Goal: Check status: Check status

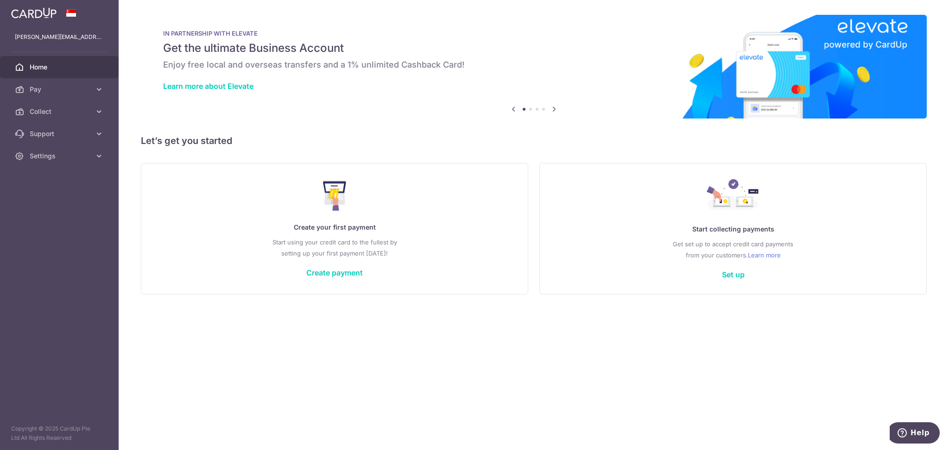
click at [73, 111] on span "Collect" at bounding box center [60, 111] width 61 height 9
click at [60, 128] on link "Dashboard" at bounding box center [59, 134] width 119 height 22
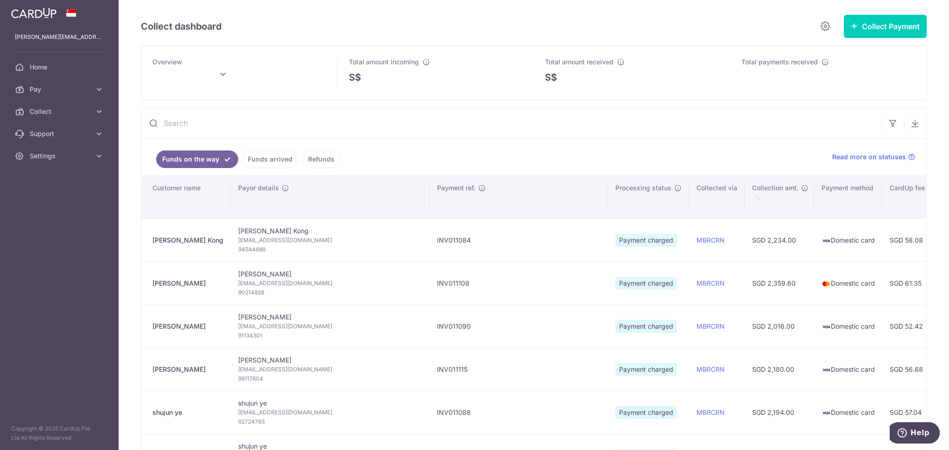
click at [255, 162] on link "Funds arrived" at bounding box center [270, 160] width 57 height 18
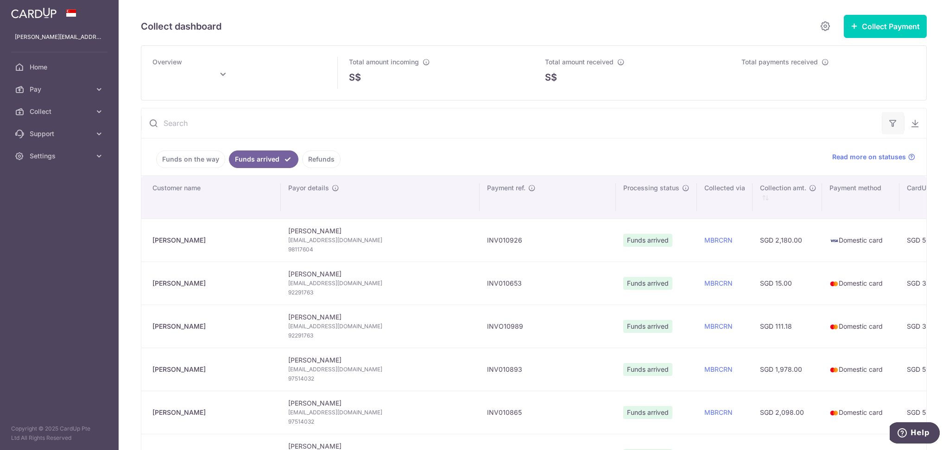
click at [896, 126] on button "button" at bounding box center [893, 123] width 22 height 22
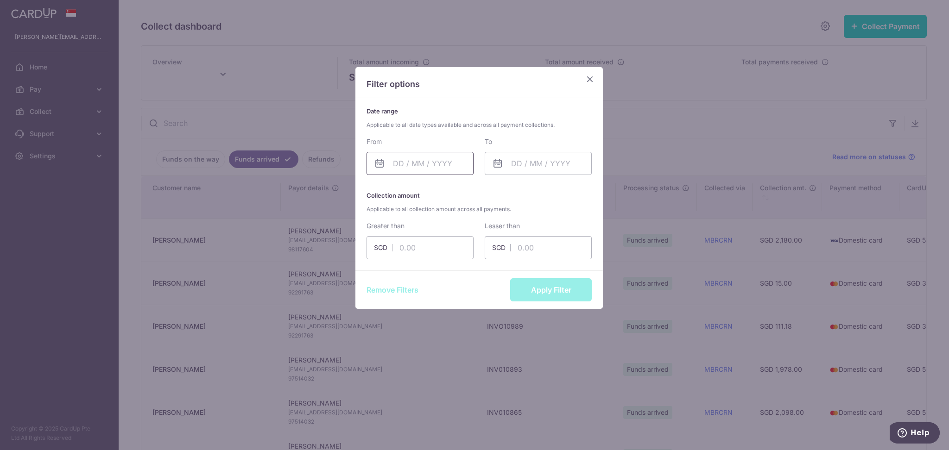
click at [414, 160] on input "text" at bounding box center [420, 163] width 107 height 23
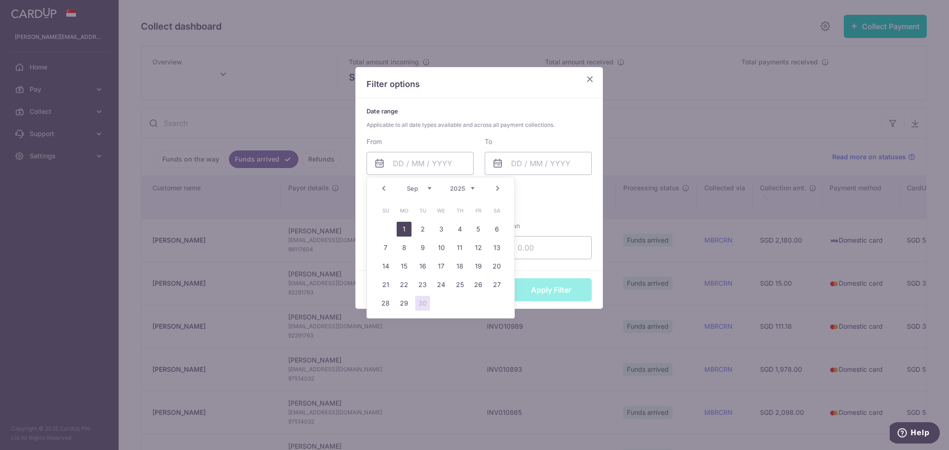
click at [401, 231] on link "1" at bounding box center [404, 229] width 15 height 15
type input "[DATE]"
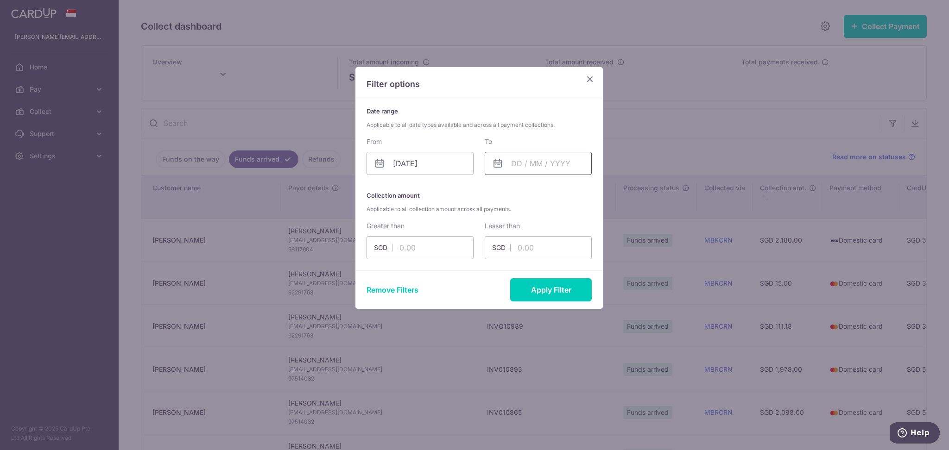
click at [543, 160] on input "text" at bounding box center [538, 163] width 107 height 23
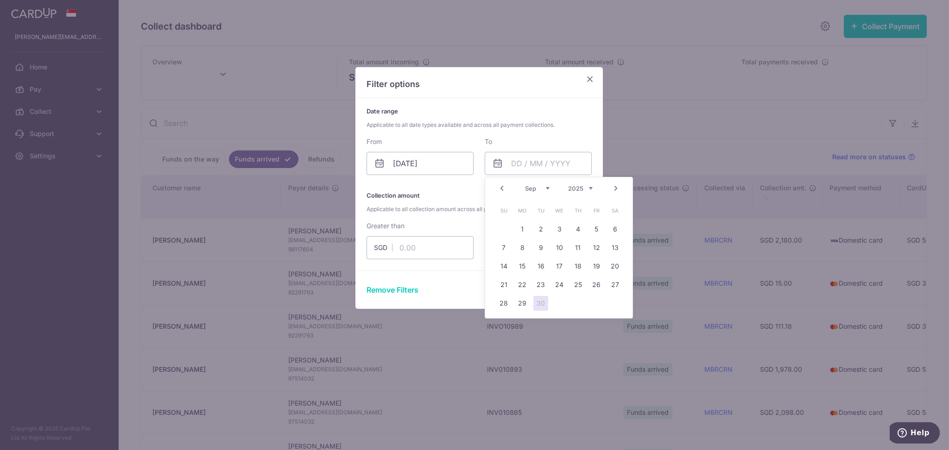
click at [544, 300] on link "30" at bounding box center [540, 303] width 15 height 15
type input "[DATE]"
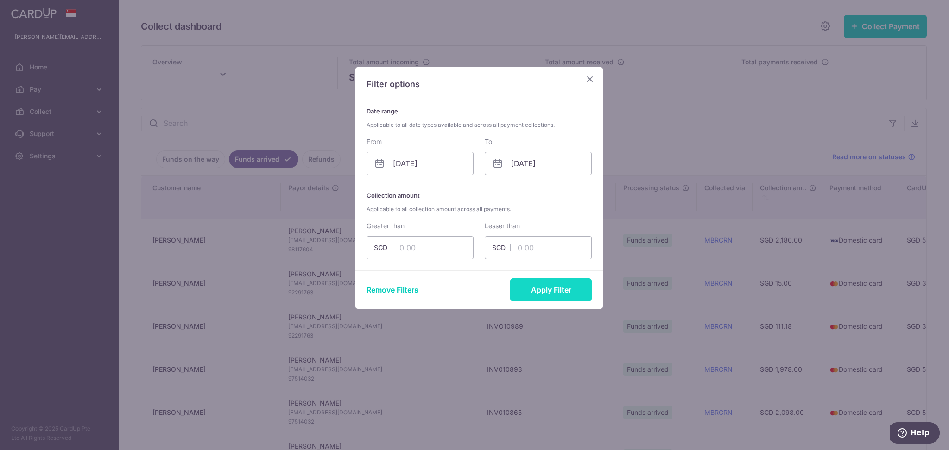
click at [545, 289] on button "Apply Filter" at bounding box center [551, 289] width 82 height 23
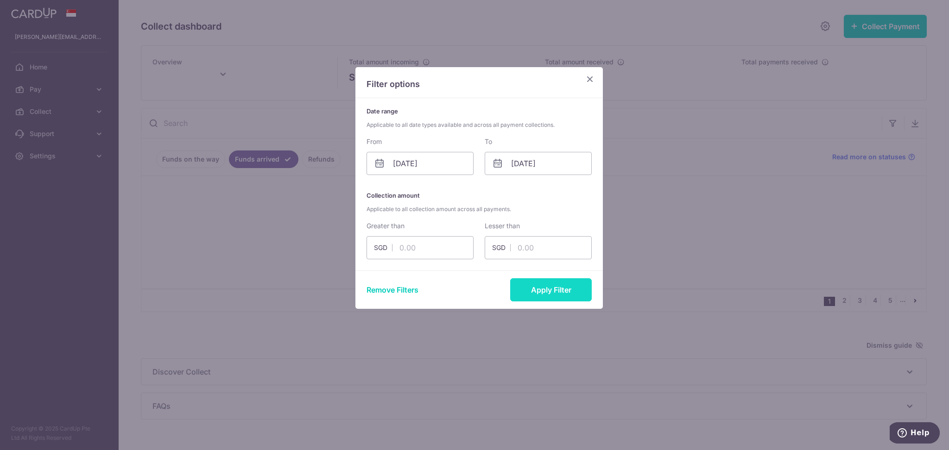
click at [532, 291] on button "Apply Filter" at bounding box center [551, 289] width 82 height 23
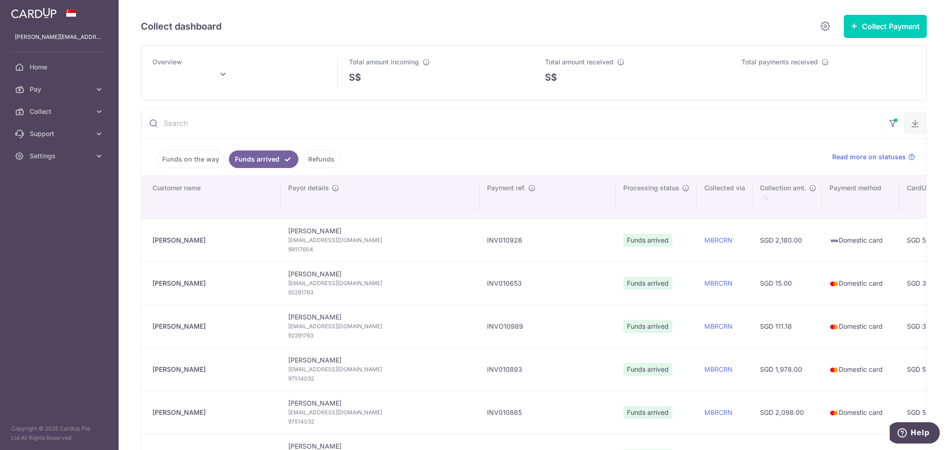
click at [910, 121] on icon "button" at bounding box center [914, 123] width 9 height 9
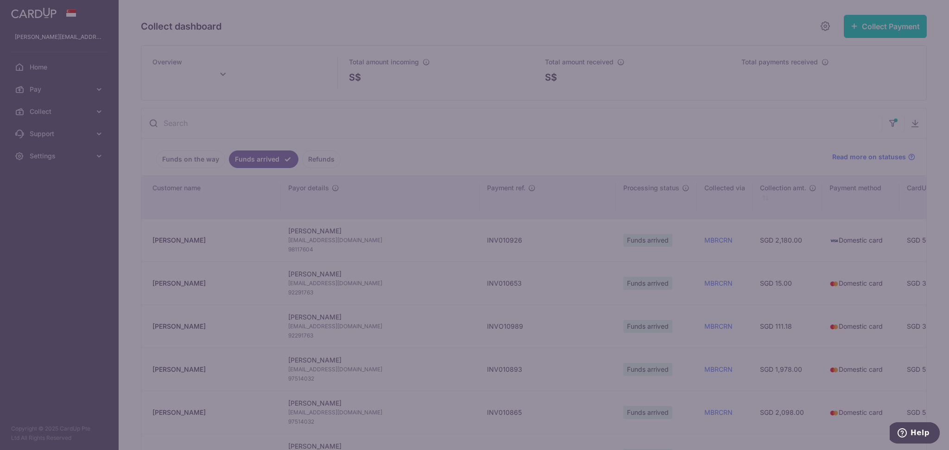
type input "[DATE]"
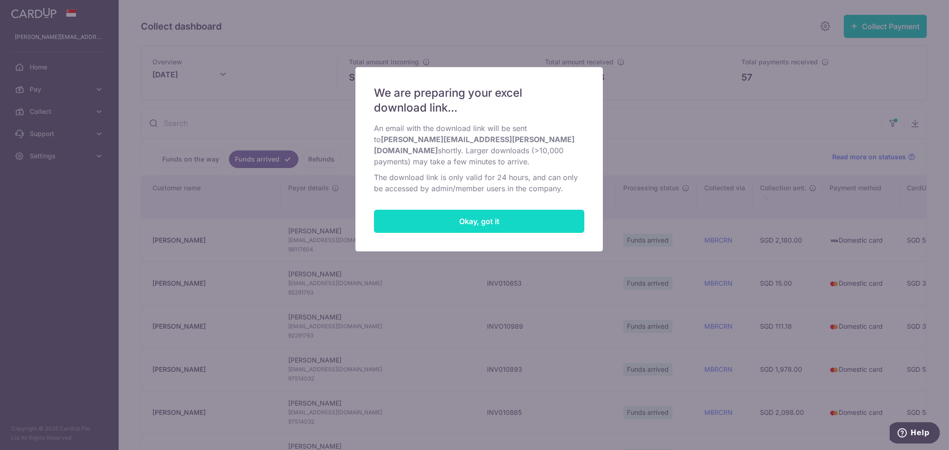
click at [487, 221] on button "Okay, got it" at bounding box center [479, 221] width 210 height 23
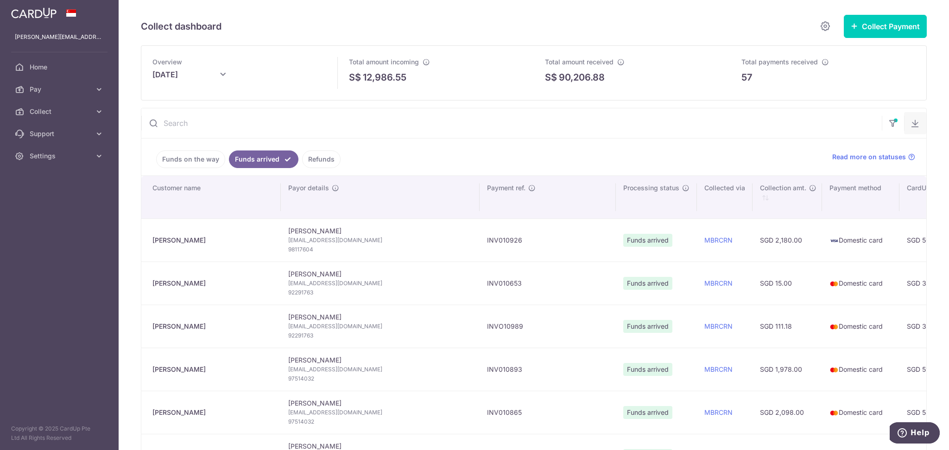
click at [910, 122] on icon "button" at bounding box center [914, 123] width 9 height 9
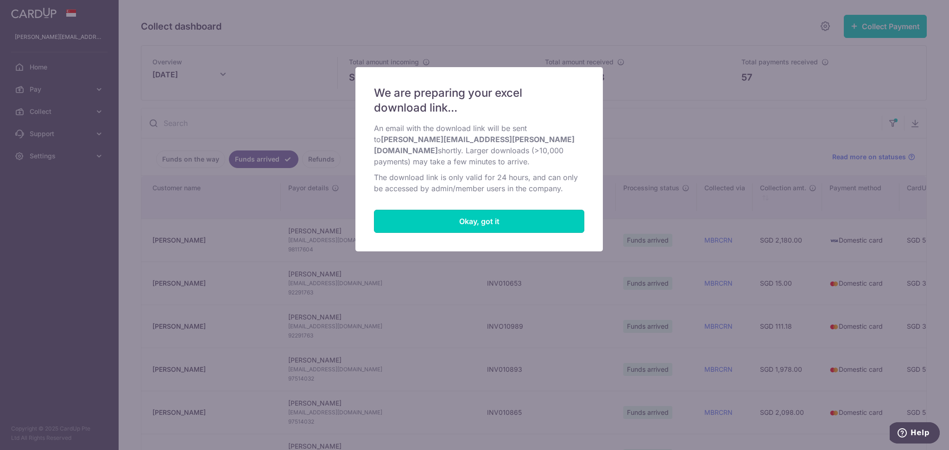
drag, startPoint x: 538, startPoint y: 224, endPoint x: 392, endPoint y: 134, distance: 171.6
click at [538, 222] on button "Okay, got it" at bounding box center [479, 221] width 210 height 23
